Goal: Obtain resource: Download file/media

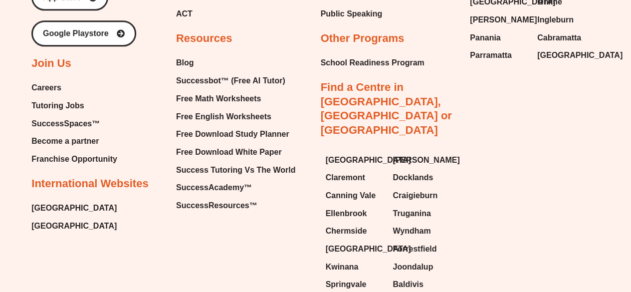
scroll to position [4236, 0]
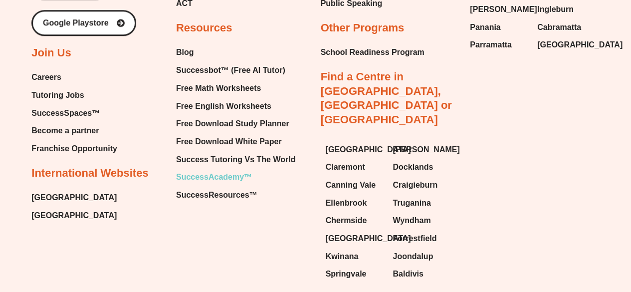
click at [218, 170] on span "SuccessAcademy™" at bounding box center [214, 177] width 76 height 15
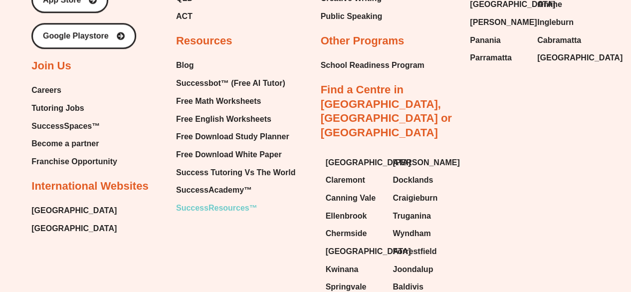
click at [206, 201] on span "SuccessResources™" at bounding box center [216, 208] width 81 height 15
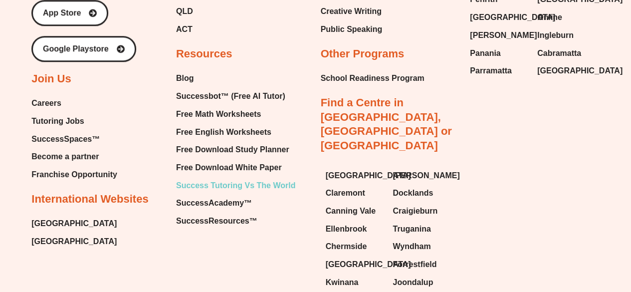
click at [234, 178] on span "Success Tutoring Vs The World" at bounding box center [235, 185] width 119 height 15
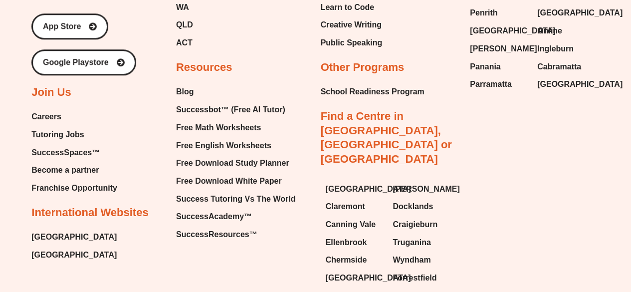
click at [70, 181] on span "Franchise Opportunity" at bounding box center [74, 188] width 86 height 15
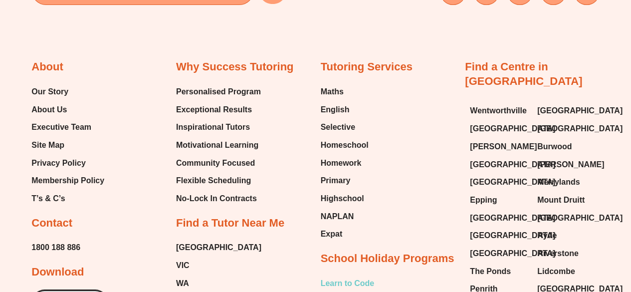
scroll to position [3921, 0]
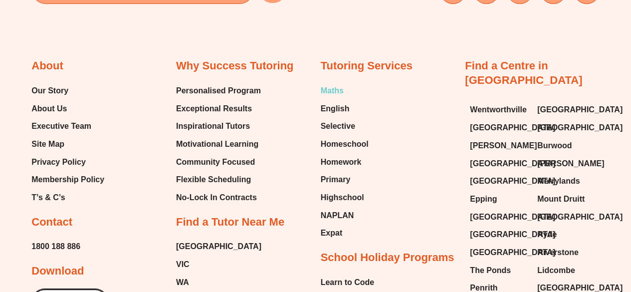
click at [330, 83] on span "Maths" at bounding box center [332, 90] width 23 height 15
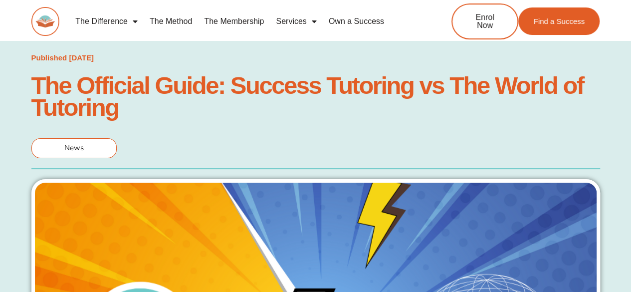
drag, startPoint x: 0, startPoint y: 0, endPoint x: 16, endPoint y: 18, distance: 24.7
click at [16, 18] on div "The Difference Personalised Program Inspirational Tutors Motivational Learning …" at bounding box center [315, 25] width 631 height 51
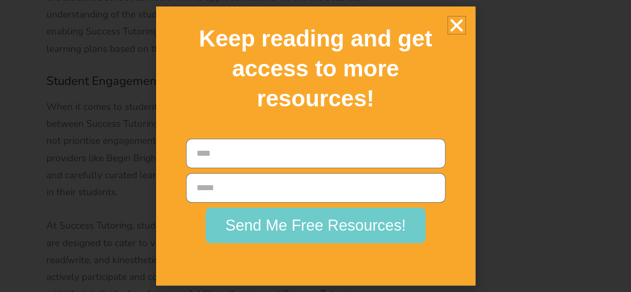
scroll to position [3975, 0]
click at [454, 25] on icon "Close" at bounding box center [456, 24] width 17 height 17
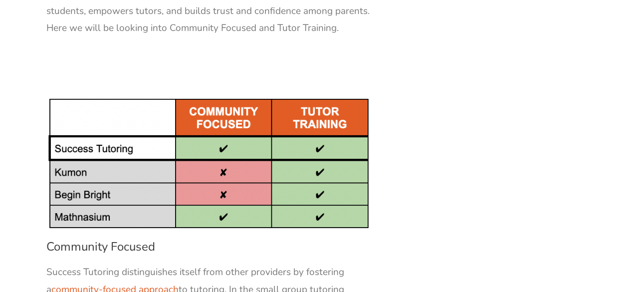
scroll to position [6410, 0]
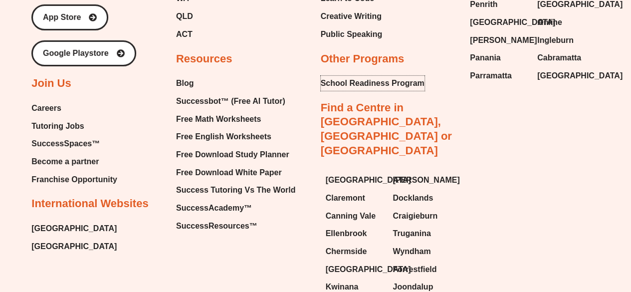
type input "*"
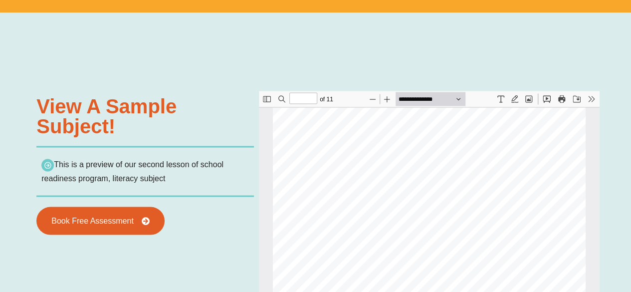
scroll to position [912, 0]
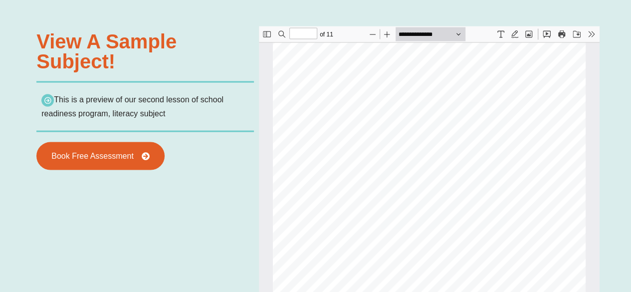
type input "**"
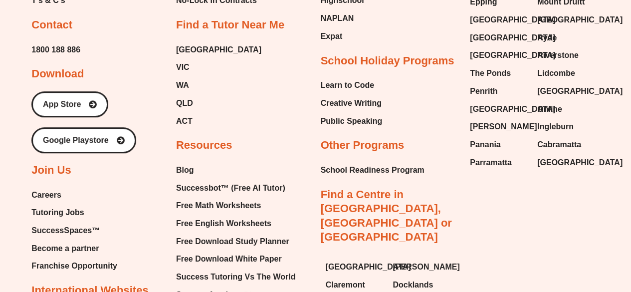
scroll to position [4160, 0]
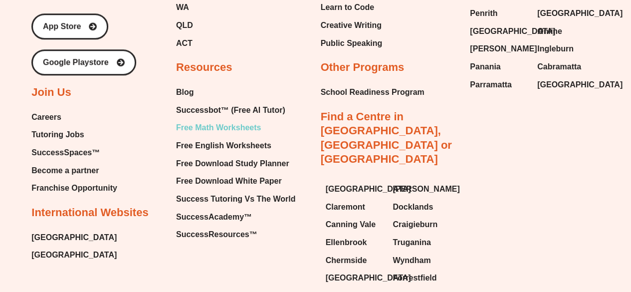
click at [212, 120] on span "Free Math Worksheets" at bounding box center [218, 127] width 85 height 15
